Goal: Check status: Check status

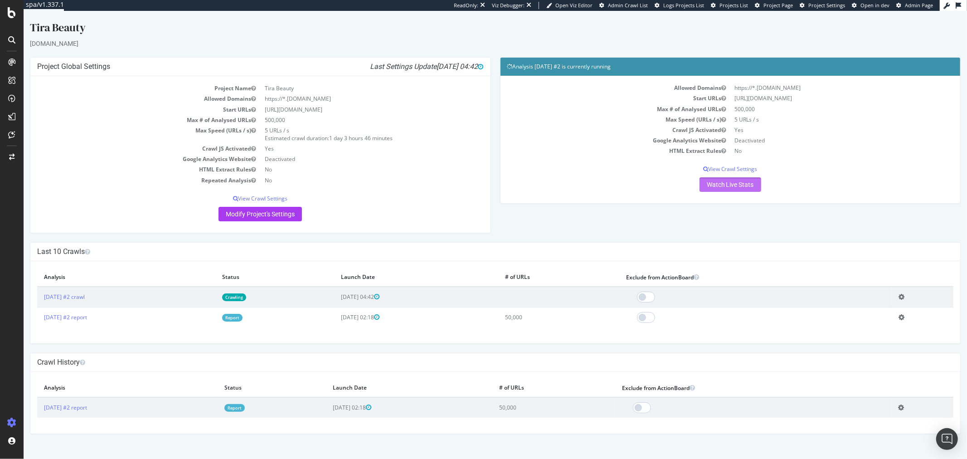
click at [735, 191] on link "Watch Live Stats" at bounding box center [730, 184] width 62 height 15
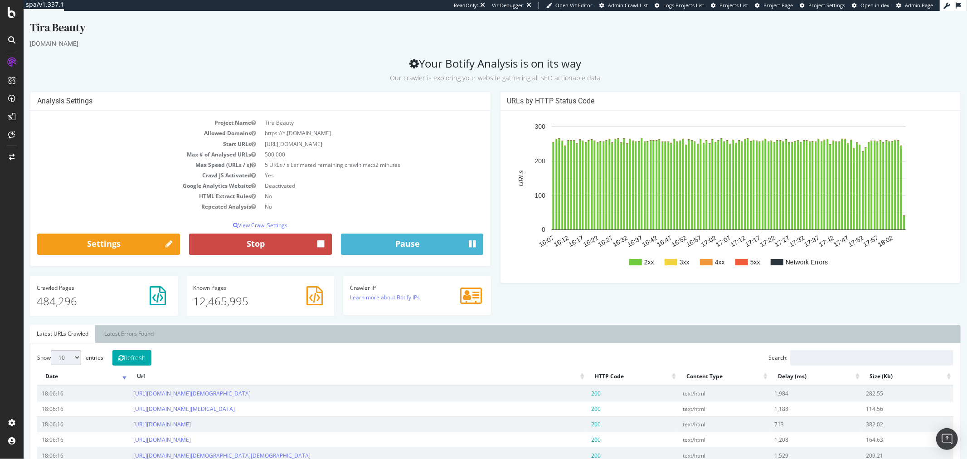
click at [294, 249] on button "Stop" at bounding box center [260, 245] width 143 height 22
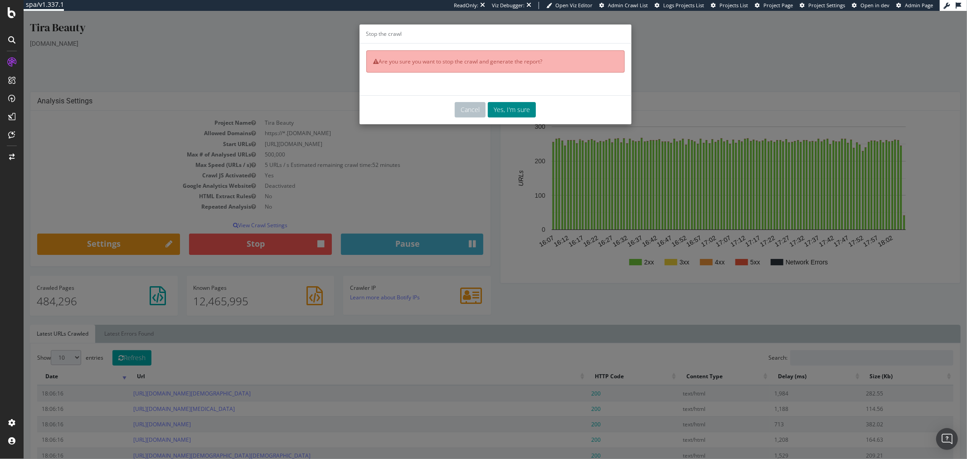
click at [494, 107] on button "Yes, I'm sure" at bounding box center [512, 109] width 48 height 15
